Goal: Navigation & Orientation: Find specific page/section

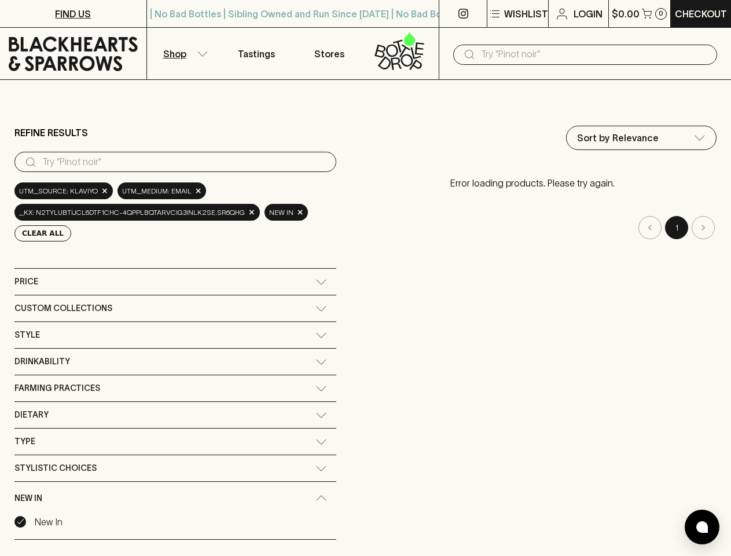
click at [365, 278] on div "Sort by Relevance default ​ Error loading products. Please try again. 1" at bounding box center [532, 350] width 369 height 448
click at [517, 14] on p "Wishlist" at bounding box center [526, 14] width 44 height 14
click at [585, 54] on input "text" at bounding box center [594, 54] width 227 height 19
click at [173, 162] on input "search" at bounding box center [184, 162] width 285 height 19
click at [39, 233] on button "Clear All" at bounding box center [42, 233] width 57 height 16
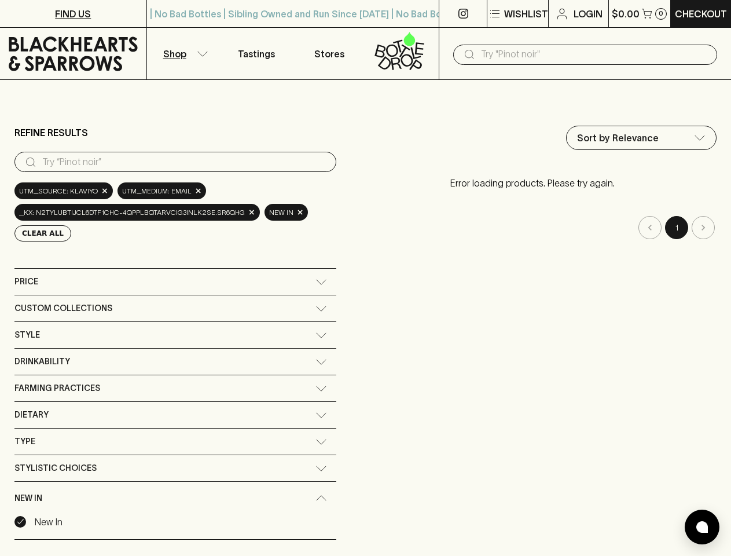
click at [348, 281] on div "Sort by Relevance default ​ Error loading products. Please try again. 1" at bounding box center [532, 350] width 369 height 448
click at [348, 308] on div "Sort by Relevance default ​ Error loading products. Please try again. 1" at bounding box center [532, 350] width 369 height 448
